Goal: Check status

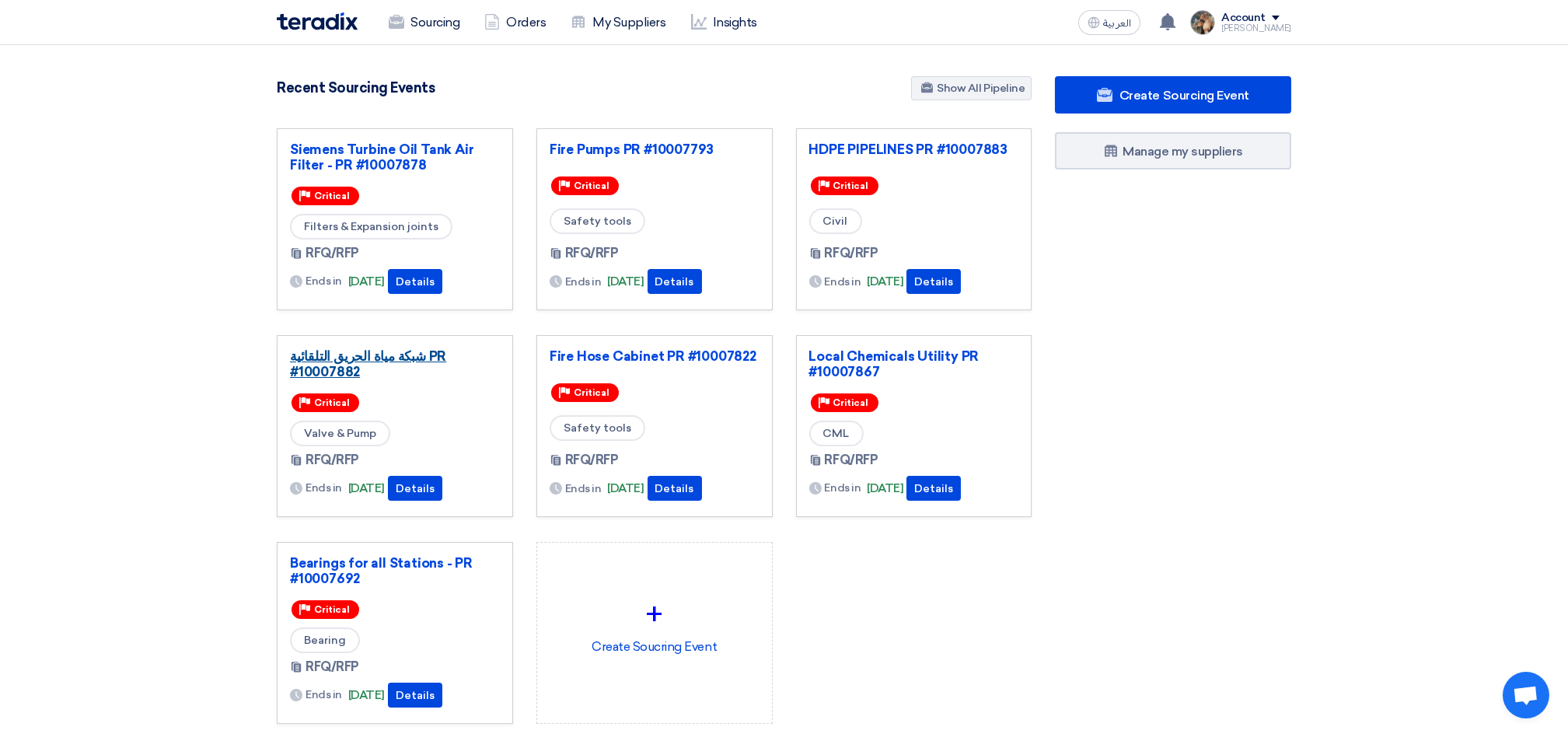
click at [444, 357] on link "شبكة مياة الحريق التلقائية PR #10007882" at bounding box center [395, 363] width 210 height 31
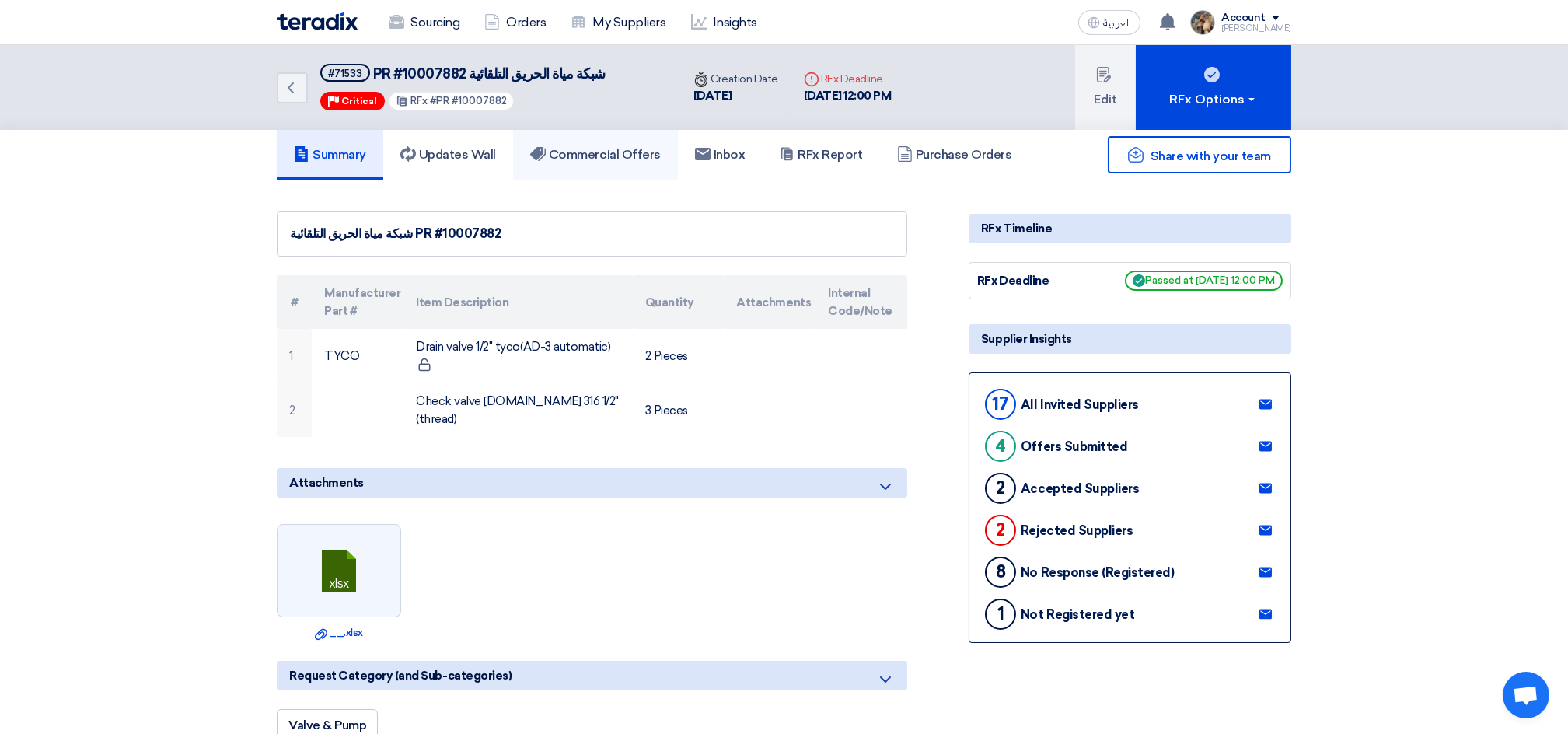
click at [581, 151] on h5 "Commercial Offers" at bounding box center [596, 154] width 130 height 15
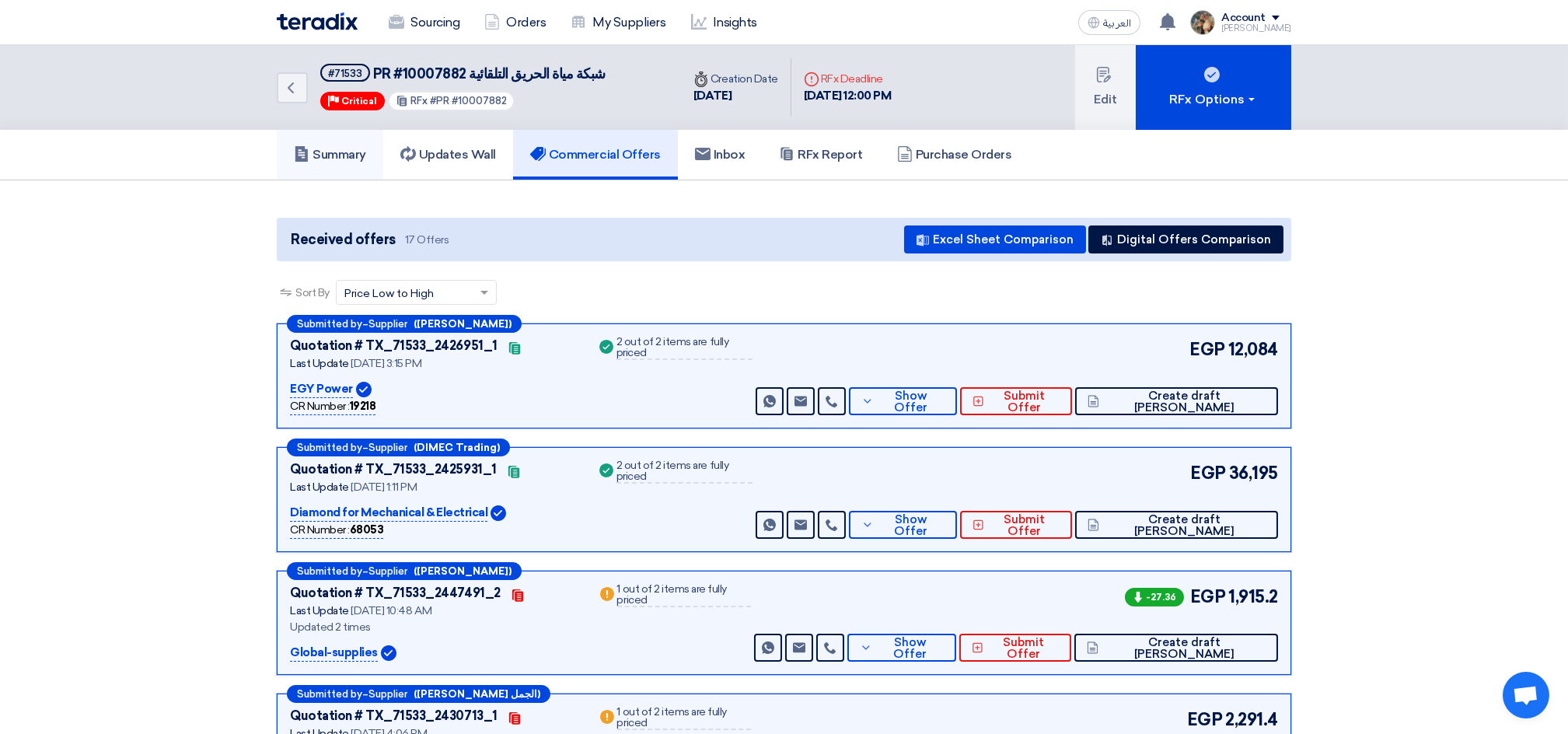
click at [324, 154] on h5 "Summary" at bounding box center [330, 154] width 73 height 15
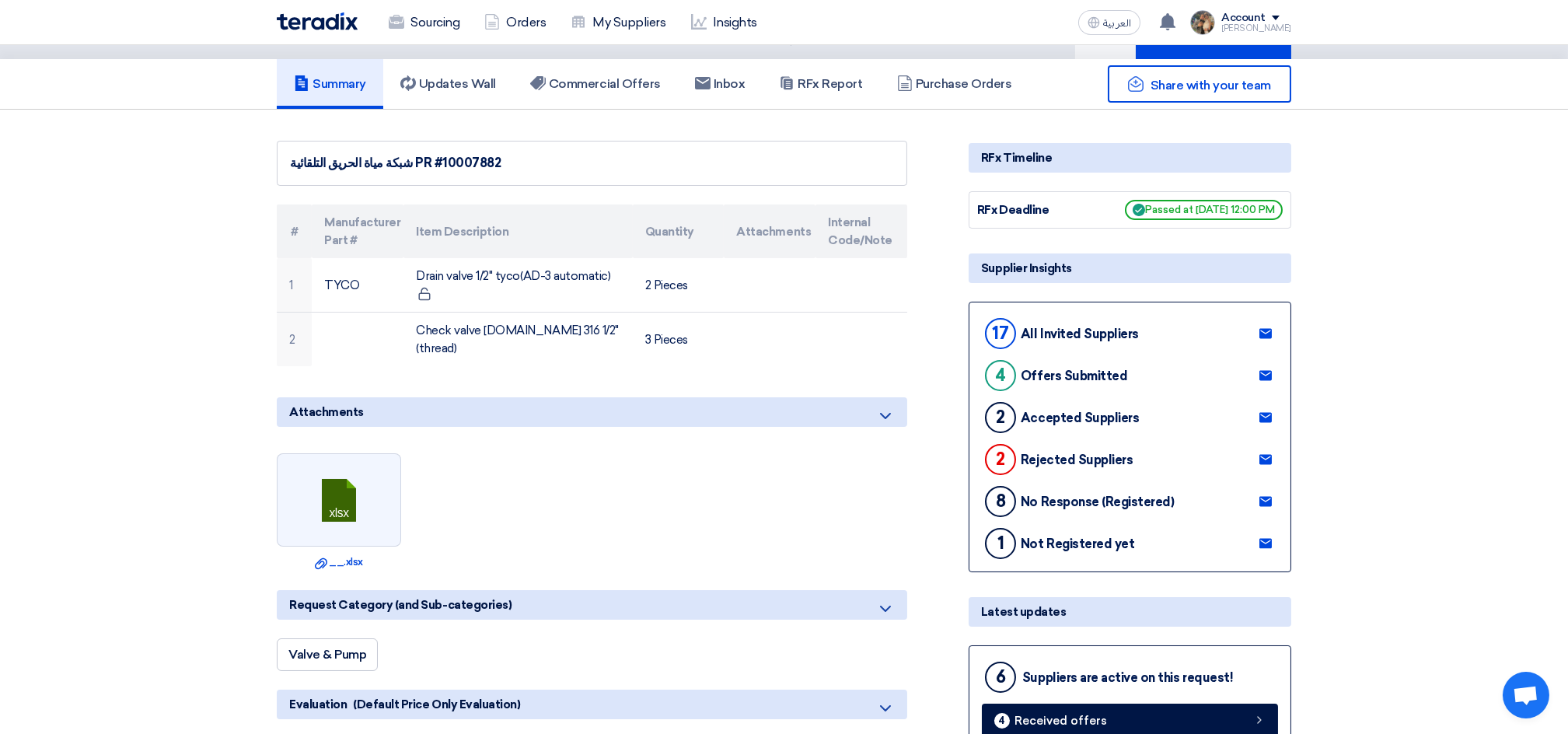
scroll to position [103, 0]
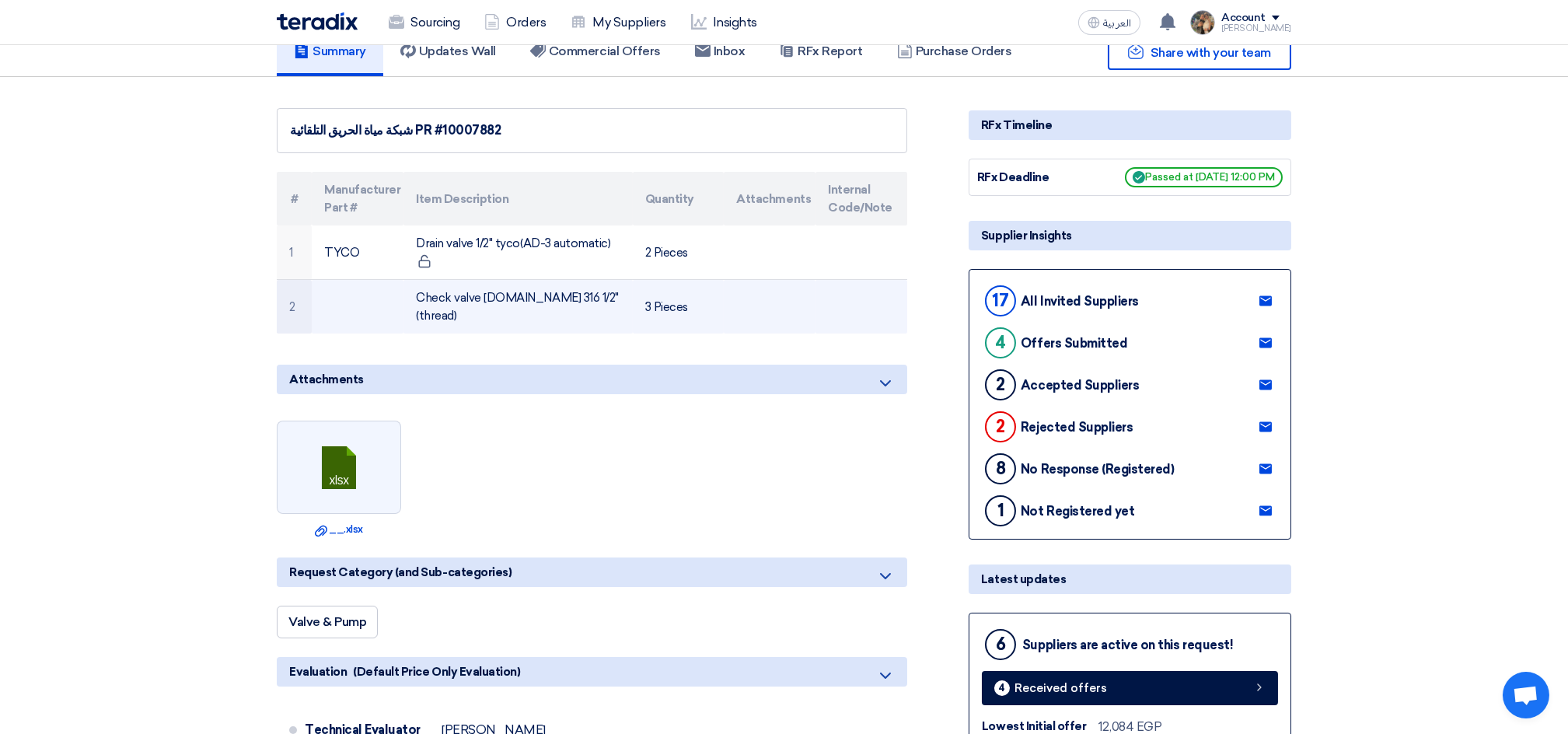
click at [456, 306] on td "Check valve [DOMAIN_NAME] 316 1/2"(thread)" at bounding box center [518, 306] width 229 height 55
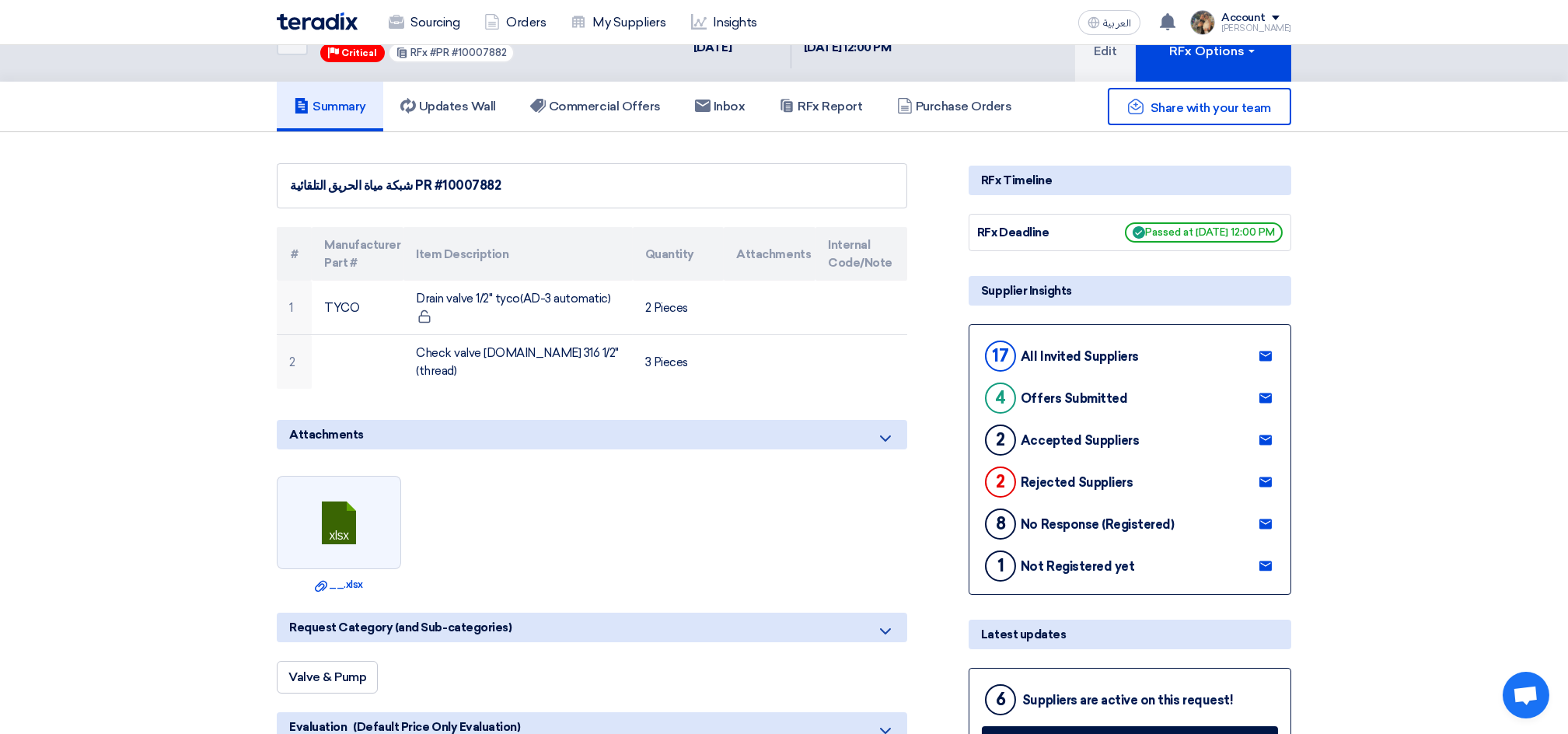
scroll to position [0, 0]
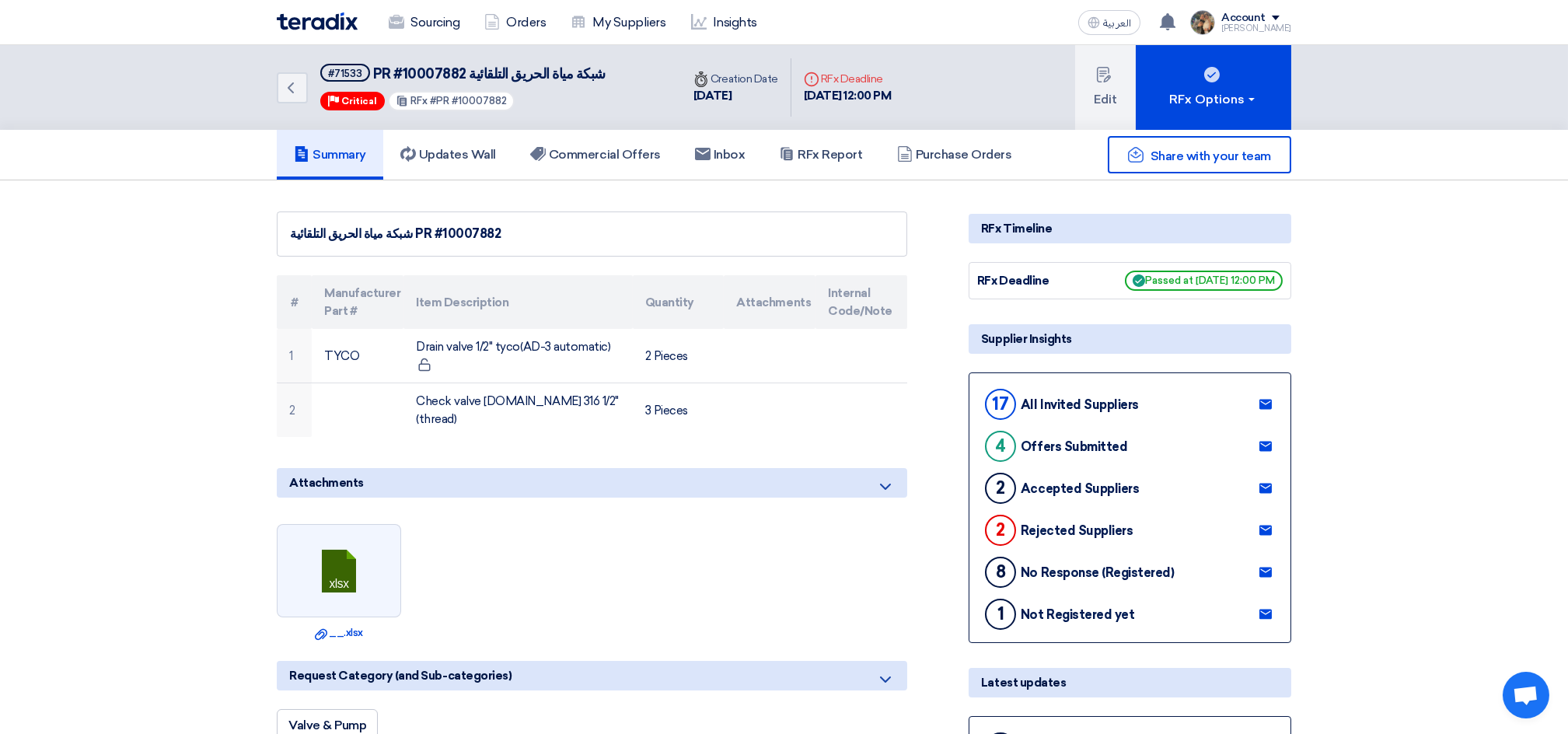
click at [306, 26] on img at bounding box center [317, 21] width 81 height 18
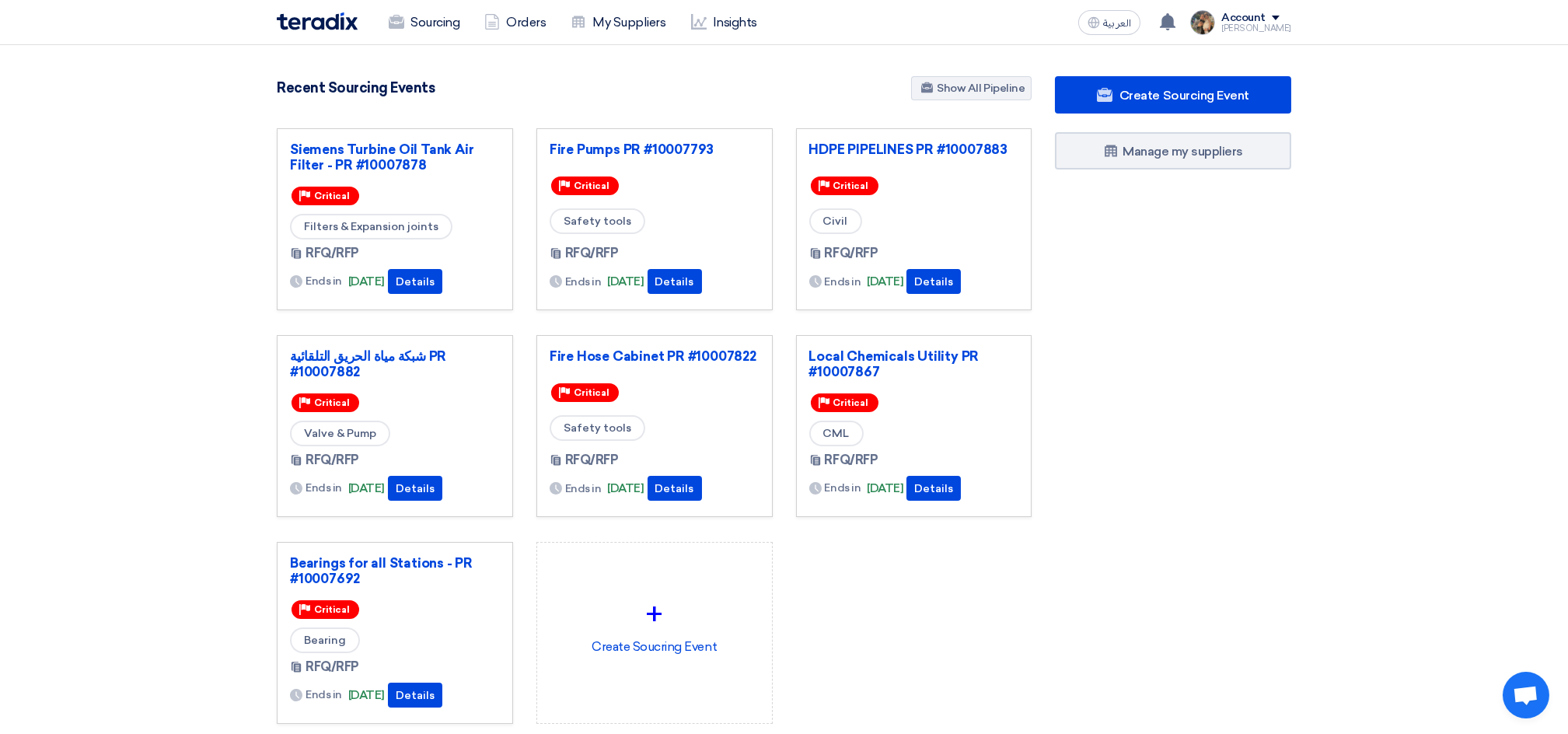
click at [187, 266] on section "3050 RFx remaining 9 Auctions remaining Create Sourcing Event" at bounding box center [784, 437] width 1568 height 785
click at [1140, 603] on div "Create Sourcing Event Manage my suppliers" at bounding box center [1173, 431] width 260 height 710
click at [1022, 573] on div "Siemens Turbine Oil Tank Air Filter - PR #10007878 Priority Critical Filters & …" at bounding box center [654, 437] width 778 height 620
click at [721, 363] on link "Fire Hose Cabinet PR #10007822" at bounding box center [655, 355] width 210 height 15
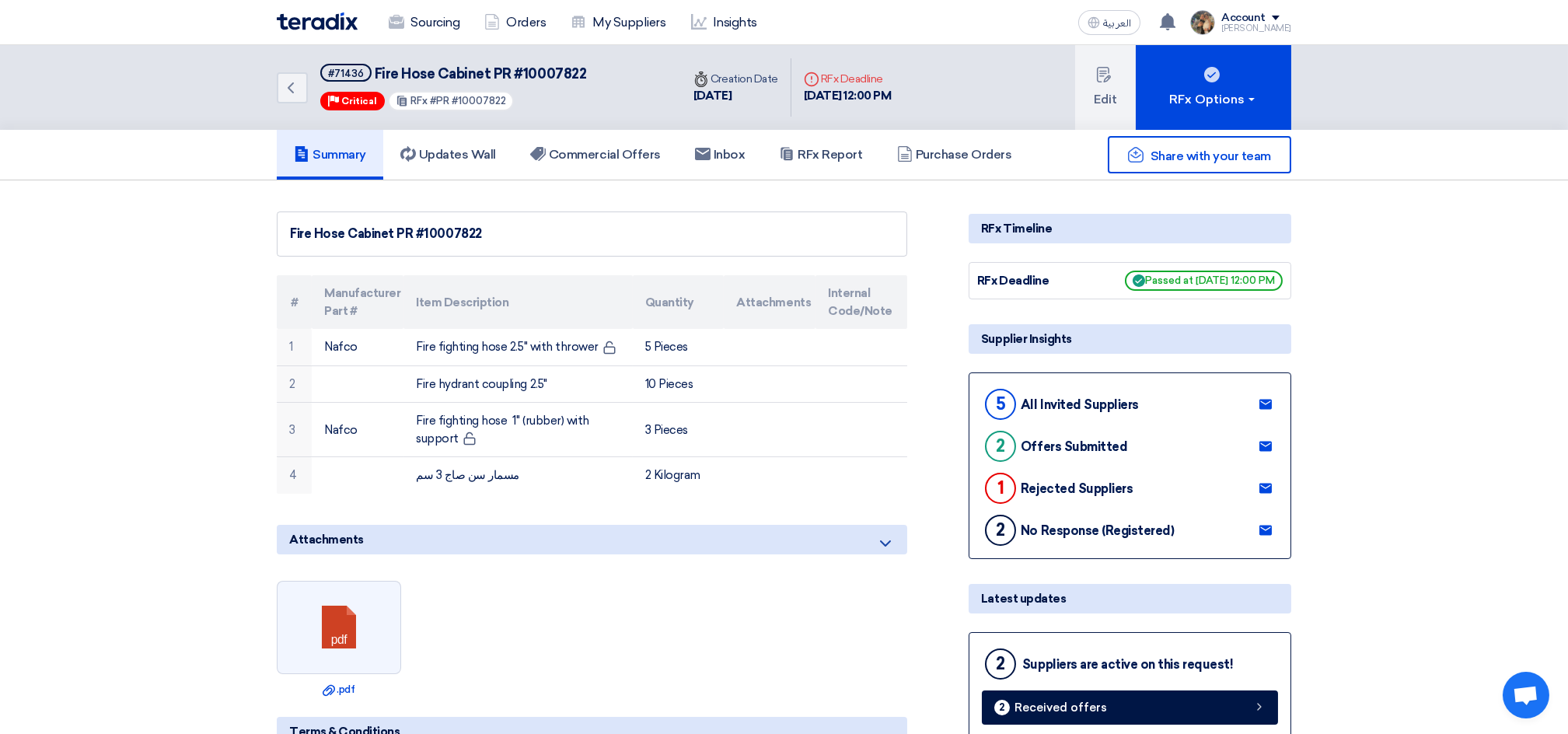
click at [310, 20] on img at bounding box center [317, 21] width 81 height 18
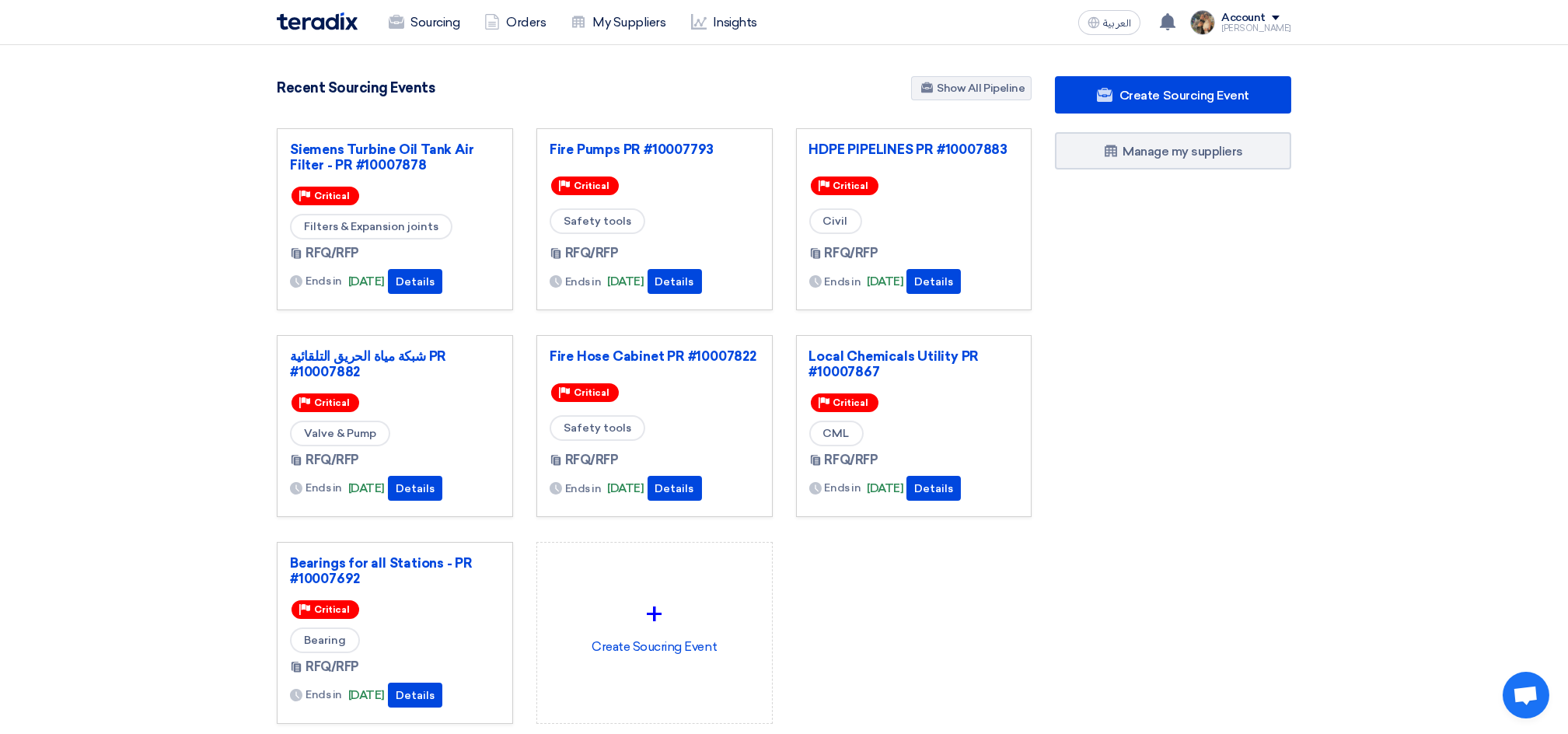
click at [1228, 483] on div "Create Sourcing Event Manage my suppliers" at bounding box center [1173, 431] width 260 height 710
click at [908, 633] on div "Siemens Turbine Oil Tank Air Filter - PR #10007878 Priority Critical Filters & …" at bounding box center [654, 437] width 778 height 620
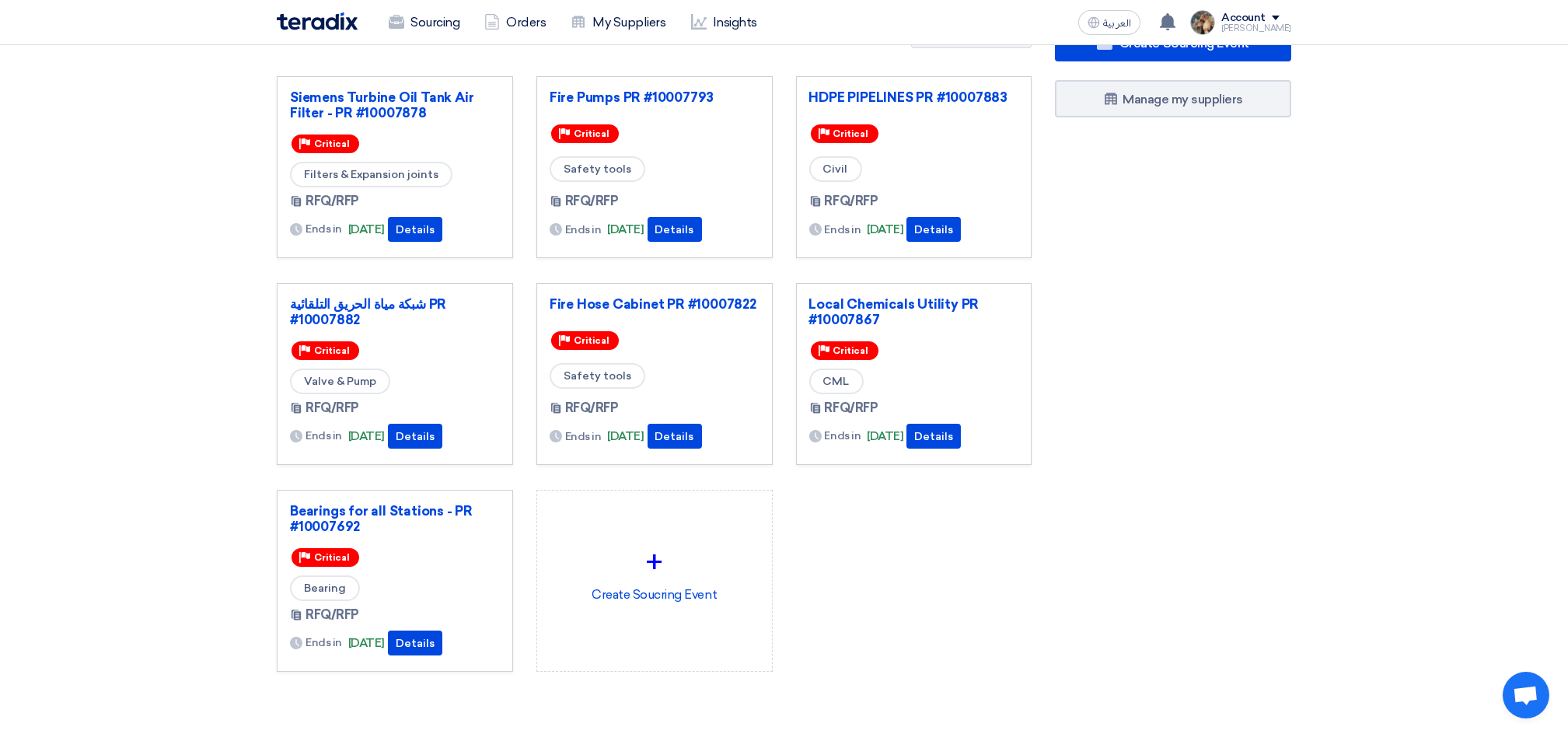
scroll to position [51, 0]
click at [1147, 319] on div "Create Sourcing Event Manage my suppliers" at bounding box center [1173, 380] width 260 height 710
click at [1121, 413] on div "Create Sourcing Event Manage my suppliers" at bounding box center [1173, 380] width 260 height 710
click at [1134, 224] on div "Create Sourcing Event Manage my suppliers" at bounding box center [1173, 380] width 260 height 710
click at [1118, 389] on div "Create Sourcing Event Manage my suppliers" at bounding box center [1173, 380] width 260 height 710
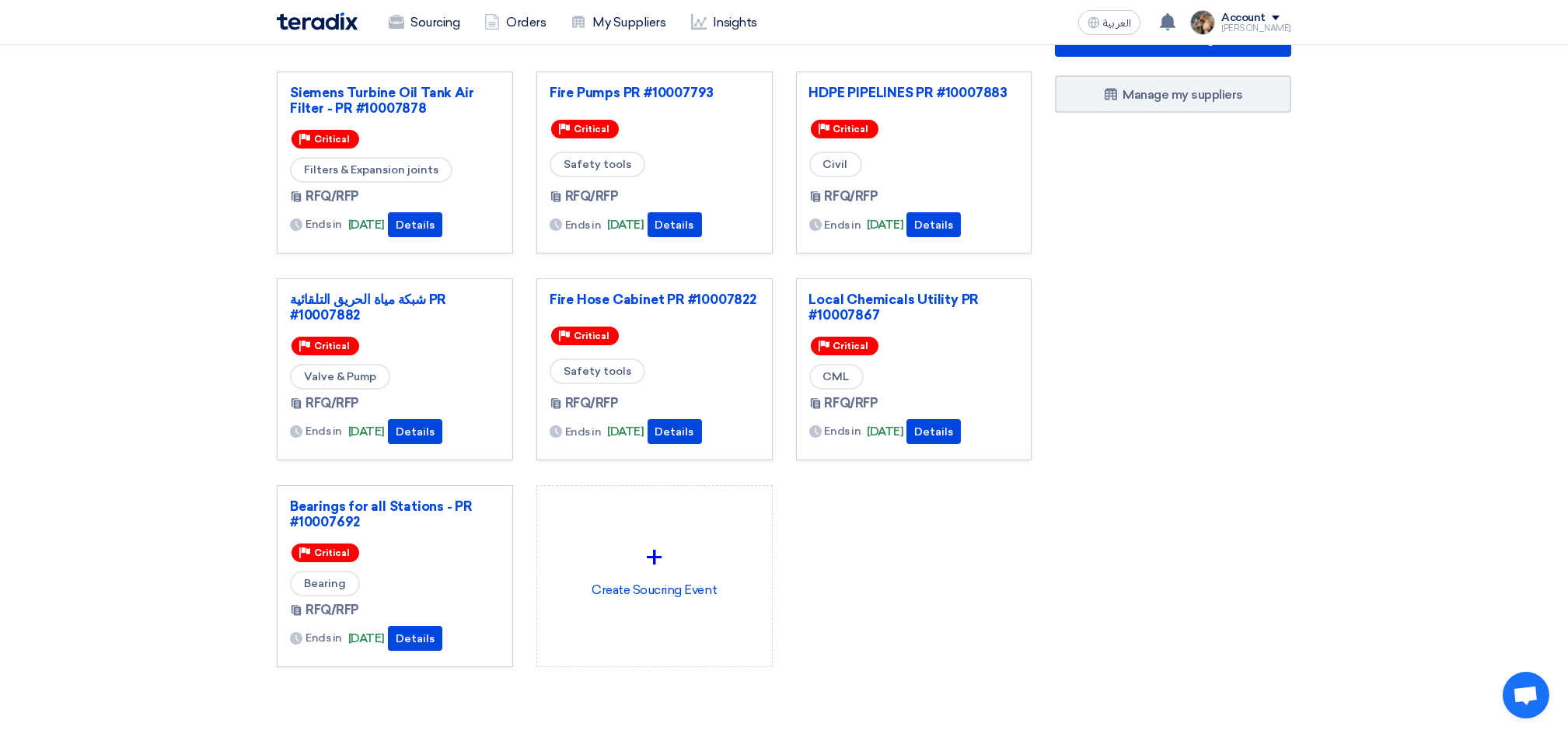
scroll to position [58, 0]
